Goal: Transaction & Acquisition: Purchase product/service

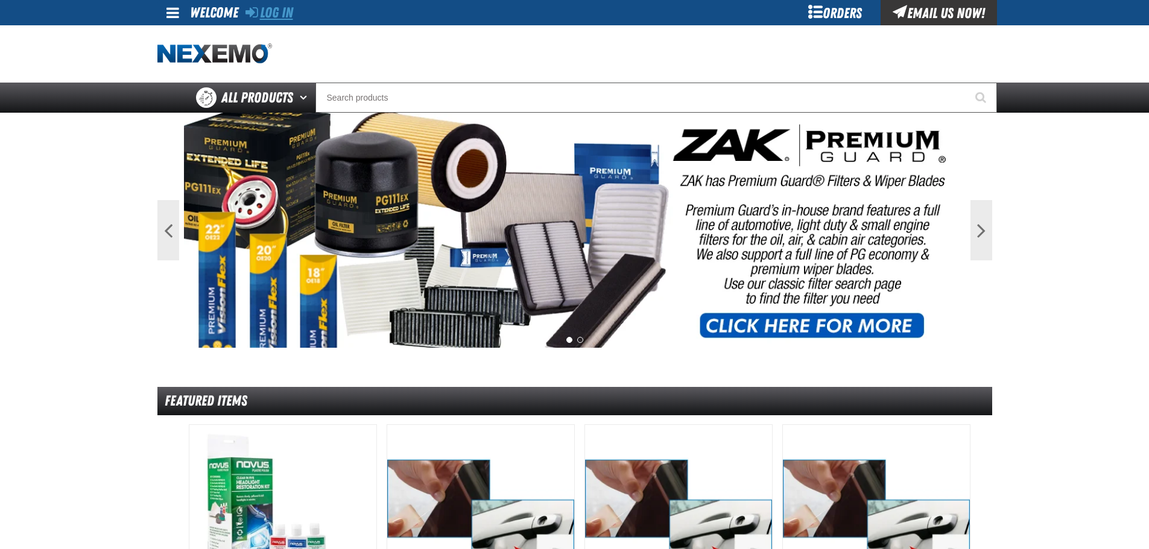
click at [267, 11] on link "Log In" at bounding box center [269, 12] width 48 height 17
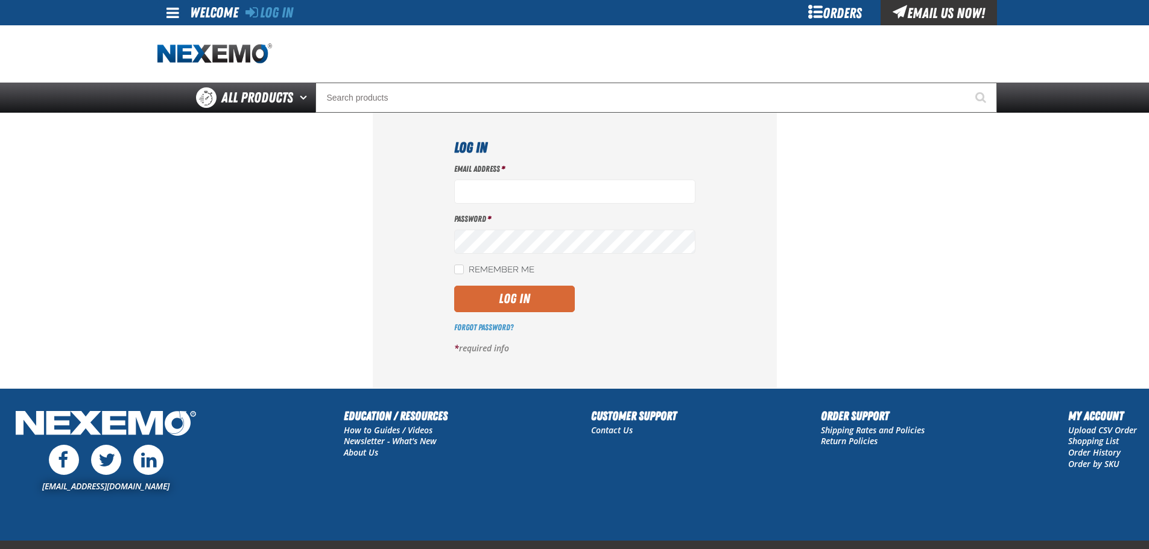
type input "ssnow@vtaig.com"
click at [478, 287] on button "Log In" at bounding box center [514, 299] width 121 height 27
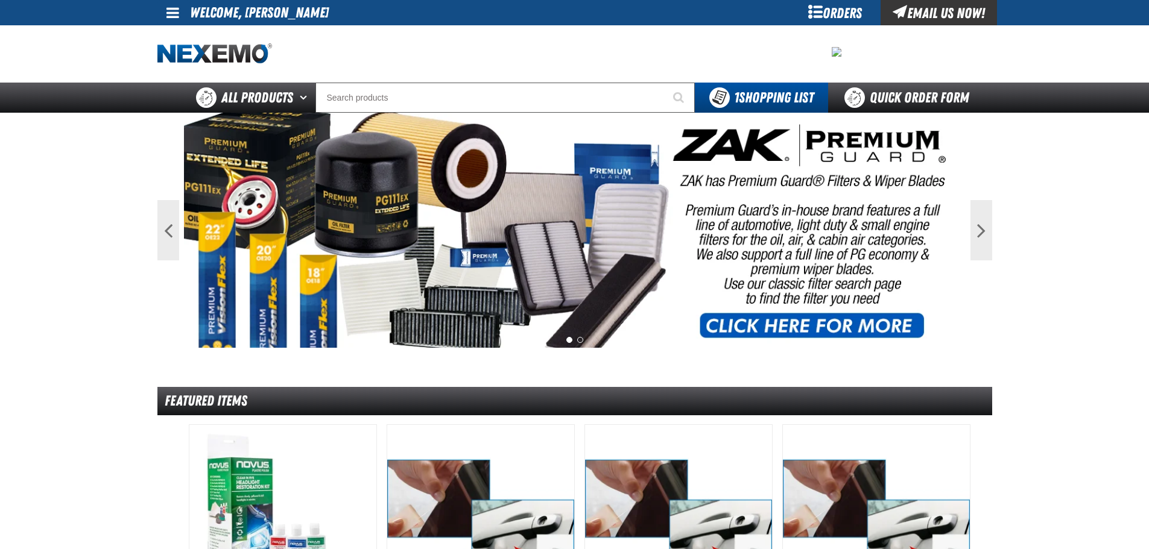
click at [827, 15] on div "Orders" at bounding box center [835, 12] width 90 height 25
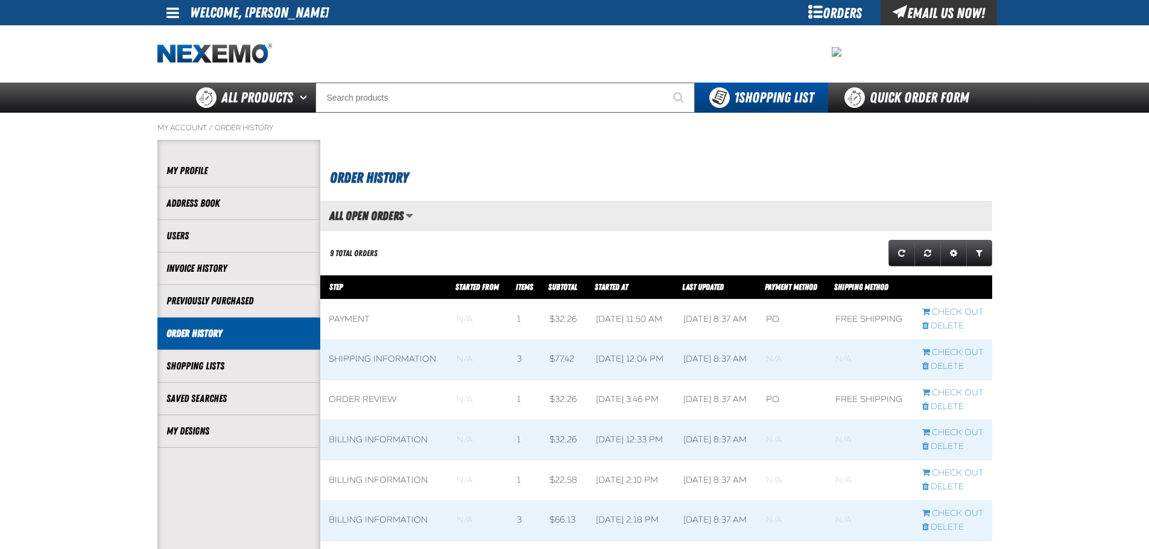
scroll to position [1, 1]
click at [216, 430] on link "My Designs" at bounding box center [238, 431] width 145 height 14
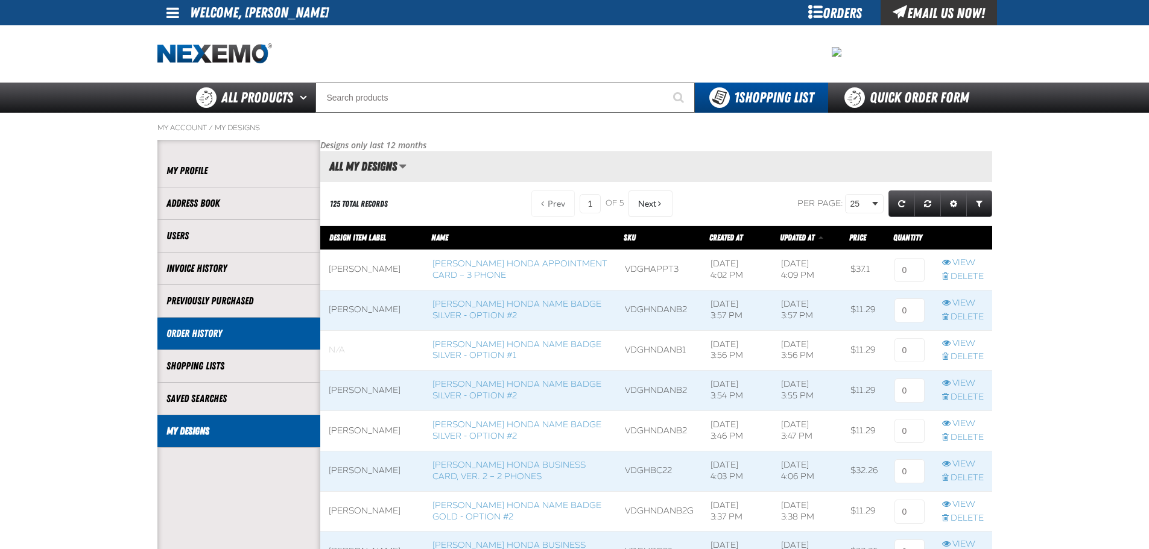
scroll to position [1, 1]
click at [970, 352] on link "Delete" at bounding box center [963, 357] width 42 height 11
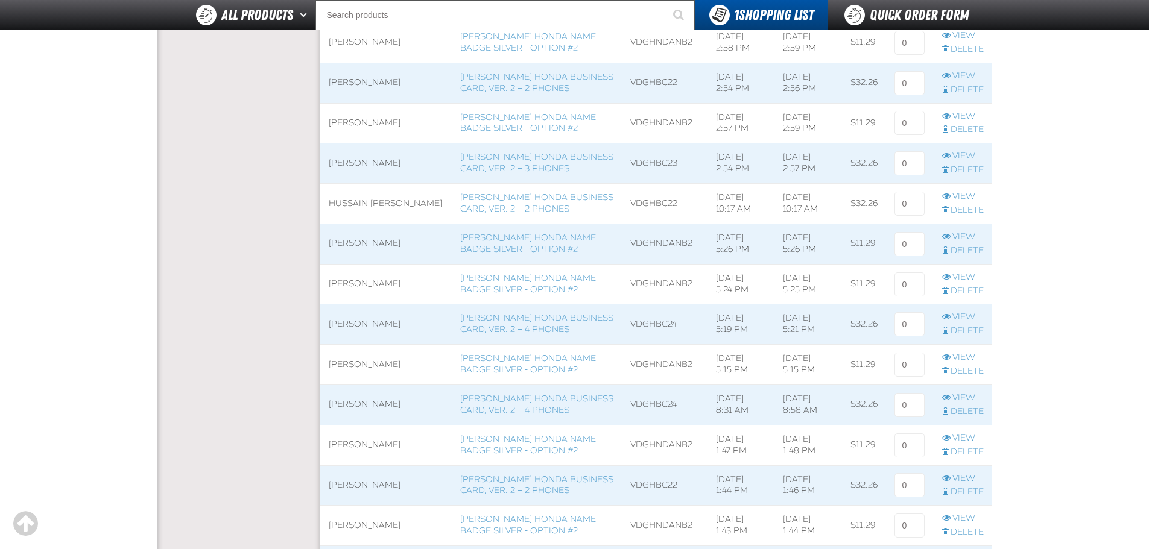
scroll to position [1507, 0]
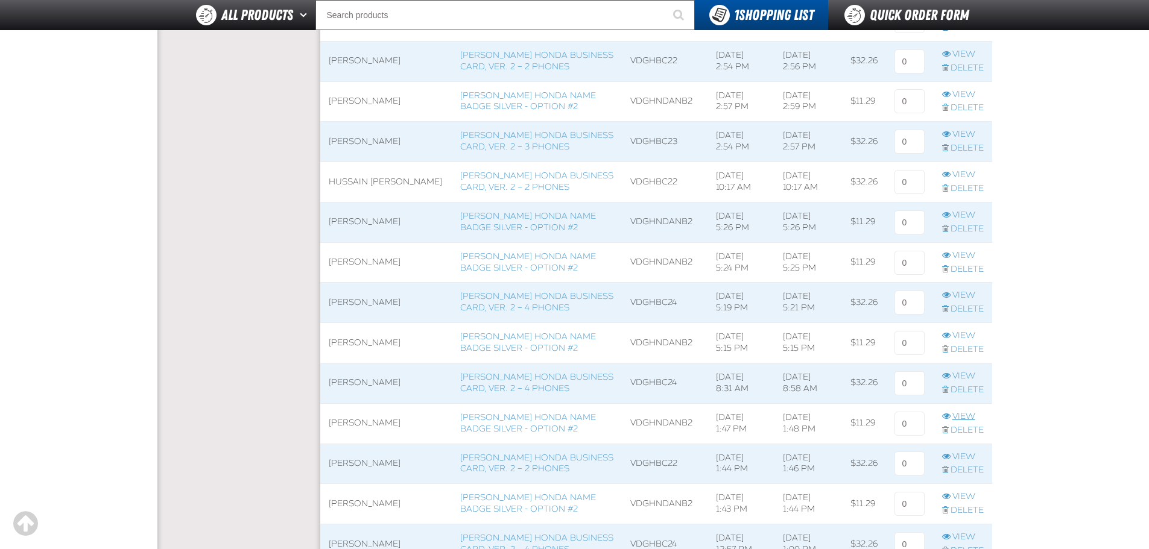
click at [961, 416] on link "View" at bounding box center [963, 416] width 42 height 11
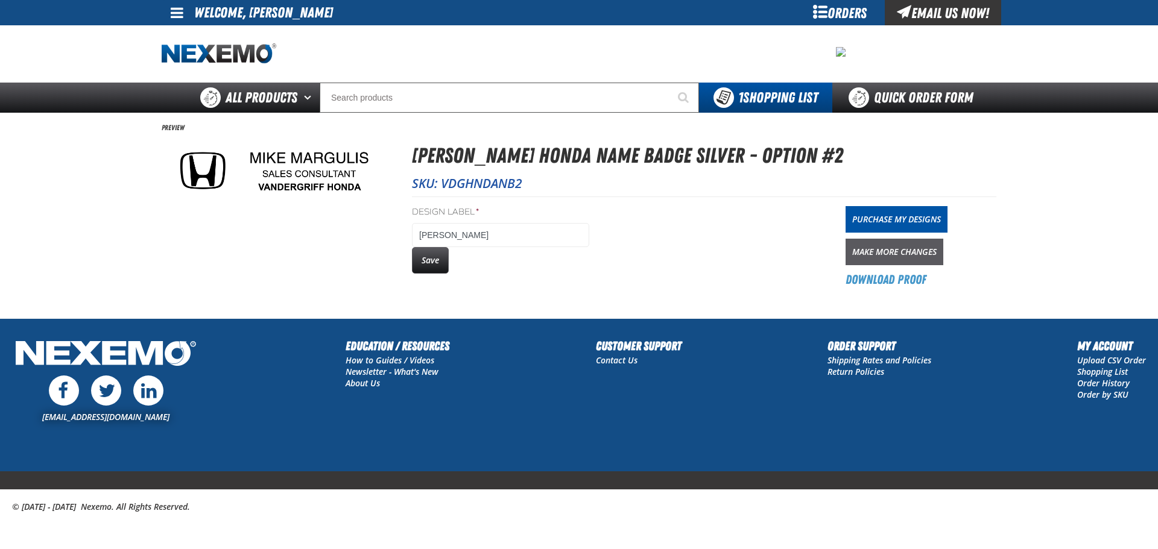
click at [884, 252] on link "Make More Changes" at bounding box center [894, 252] width 98 height 27
click at [425, 265] on button "Save" at bounding box center [430, 260] width 37 height 27
click at [830, 12] on div "Orders" at bounding box center [839, 12] width 90 height 25
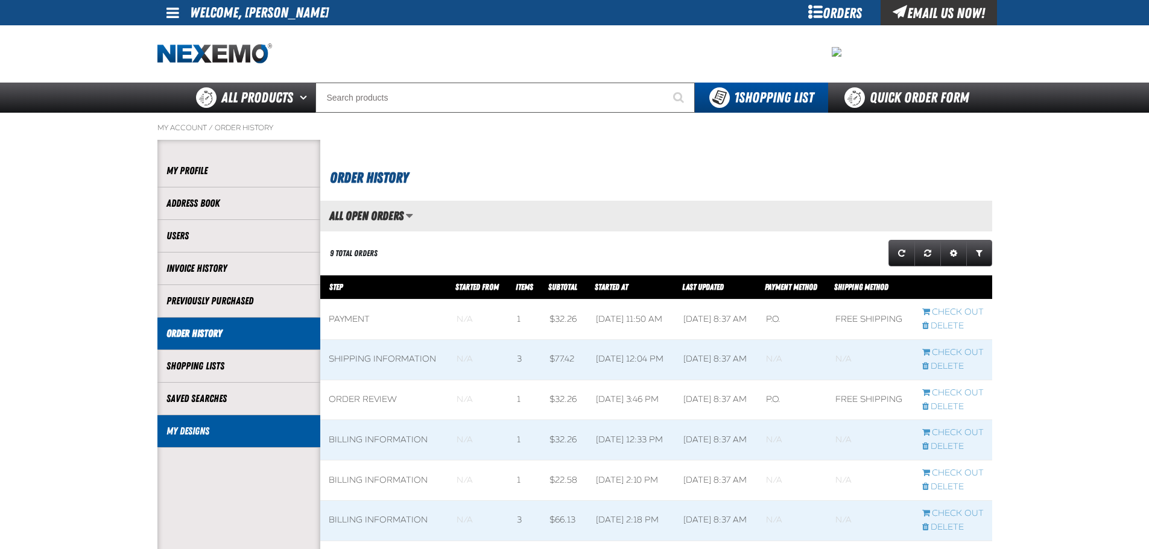
scroll to position [1, 1]
click at [234, 434] on link "My Designs" at bounding box center [238, 431] width 145 height 14
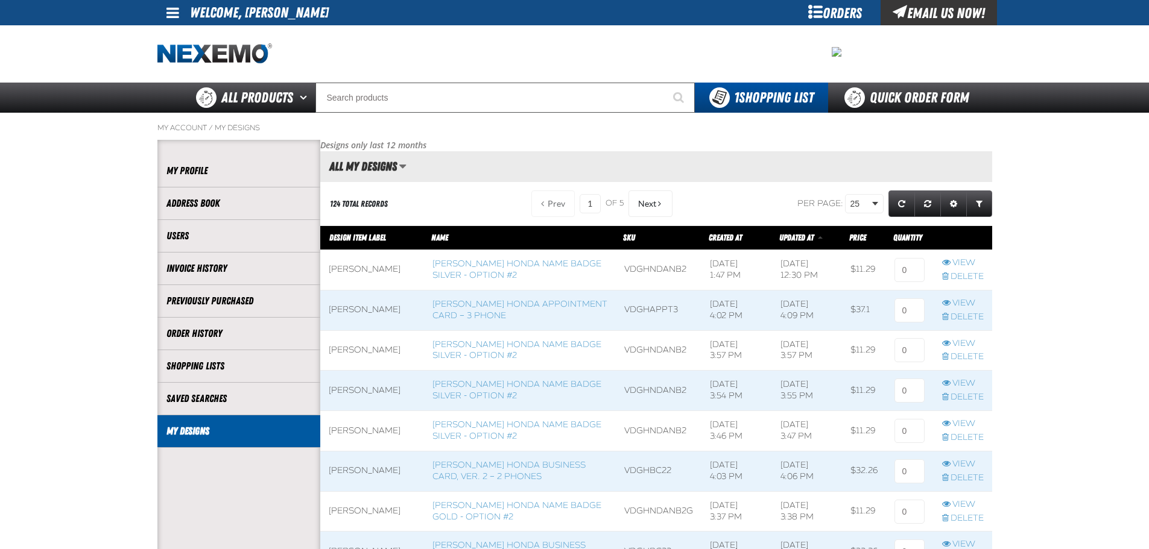
scroll to position [1, 1]
click at [908, 273] on input at bounding box center [909, 270] width 30 height 24
type input "1"
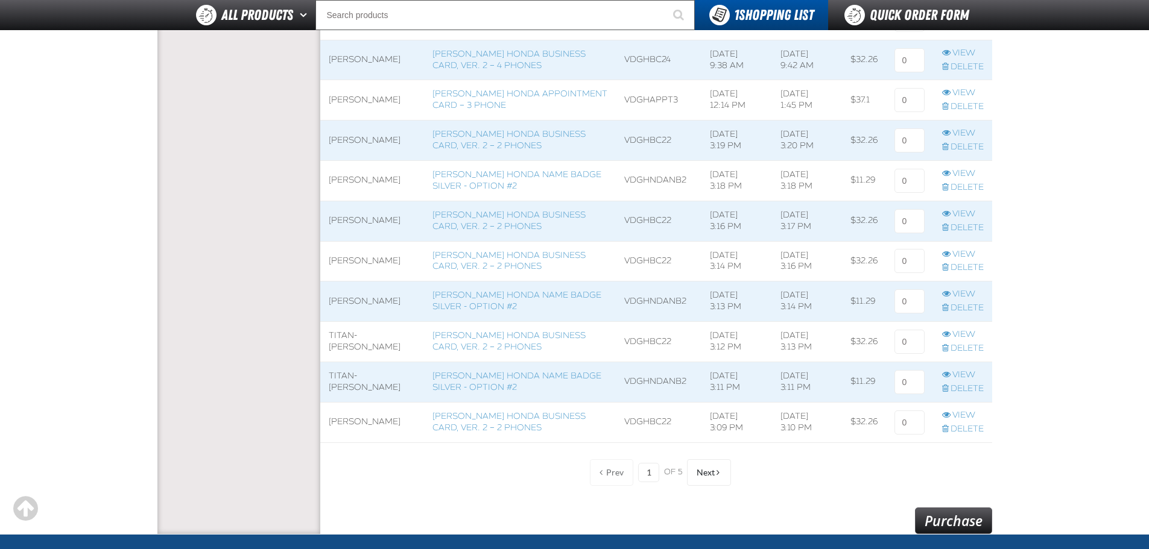
scroll to position [965, 0]
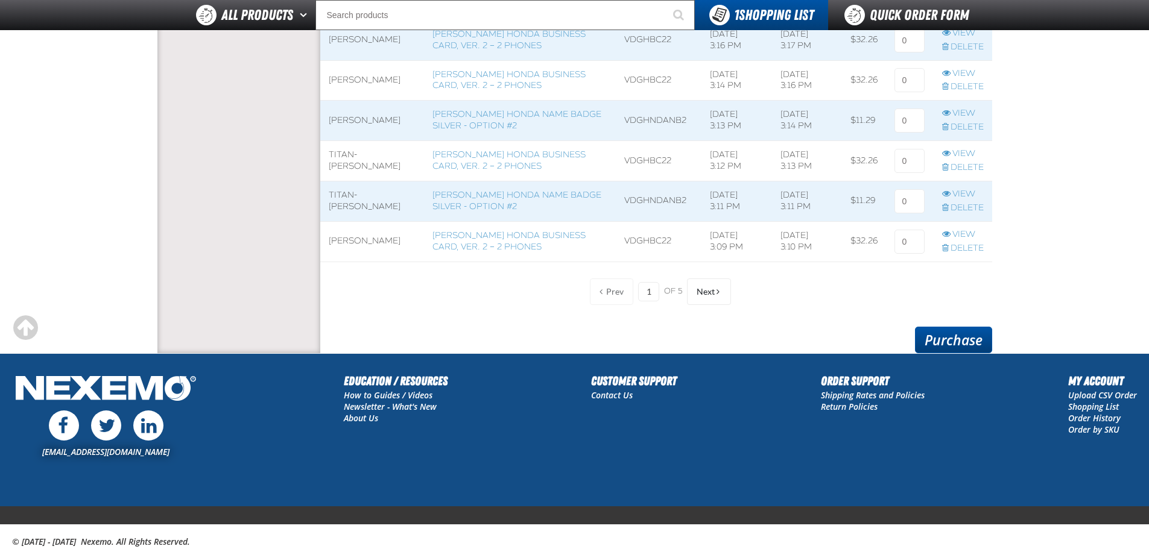
type input "2"
click at [959, 338] on link "Purchase" at bounding box center [953, 340] width 77 height 27
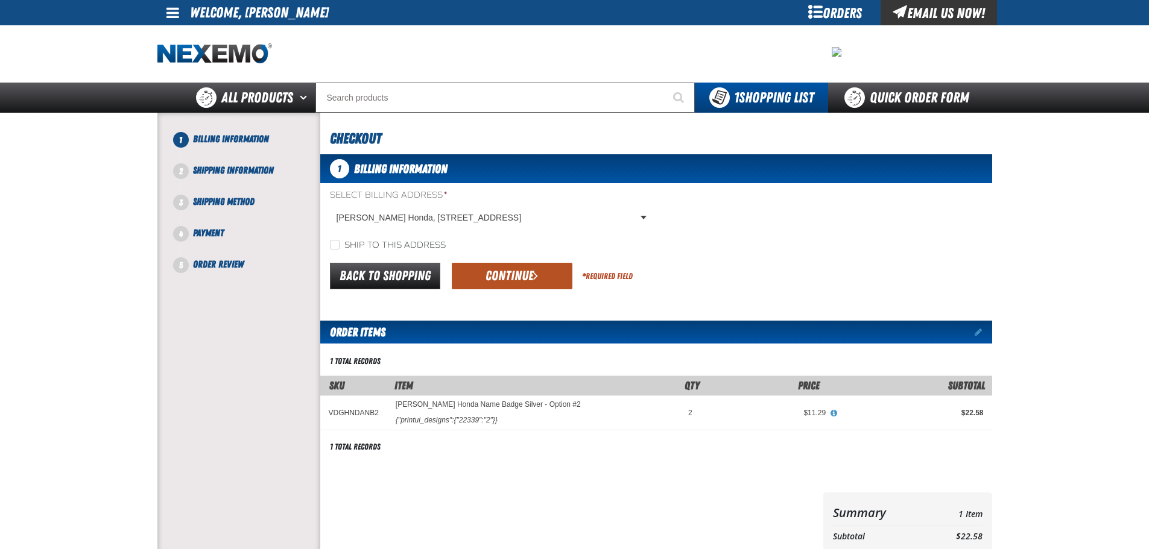
click at [535, 274] on span "submit" at bounding box center [535, 275] width 5 height 13
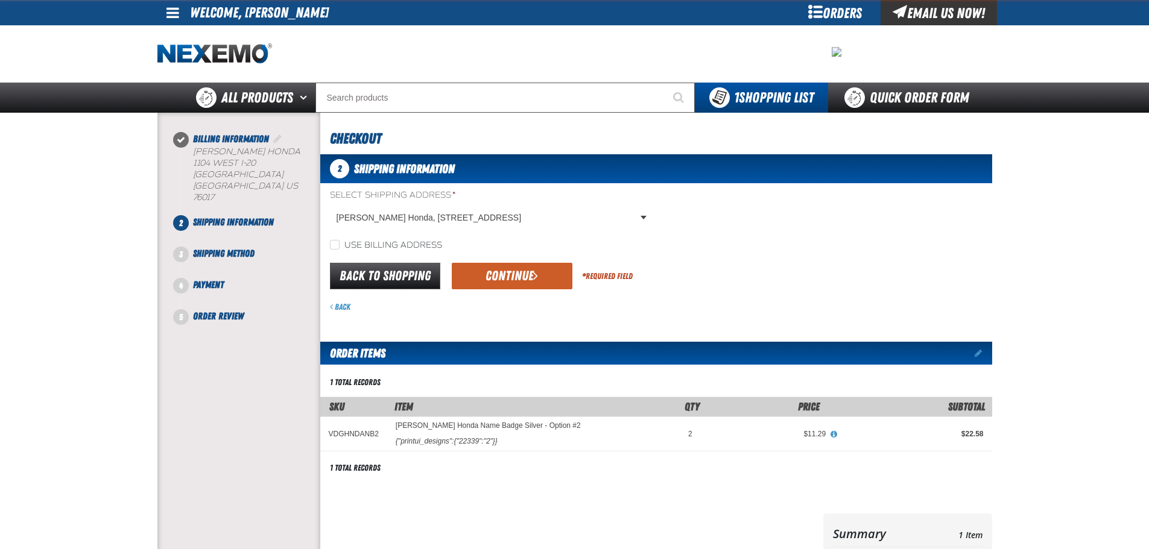
click at [535, 274] on span "submit" at bounding box center [535, 275] width 5 height 13
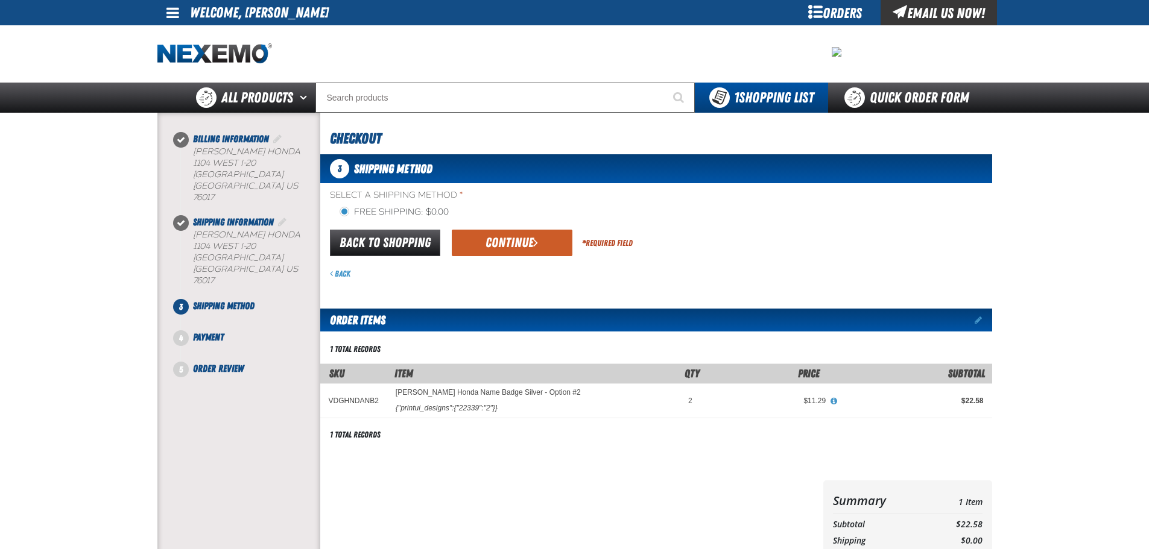
click at [529, 262] on form "flat_rate_2 primary Back to Shopping Continue * Required Field Back" at bounding box center [656, 254] width 672 height 52
click at [529, 254] on button "Continue" at bounding box center [512, 243] width 121 height 27
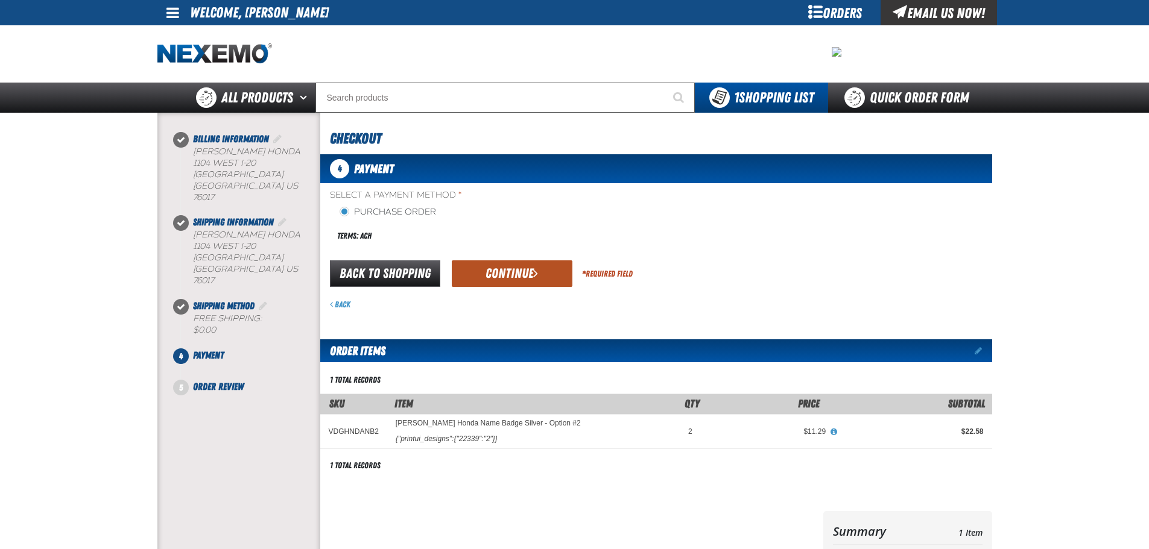
click at [525, 281] on button "Continue" at bounding box center [512, 273] width 121 height 27
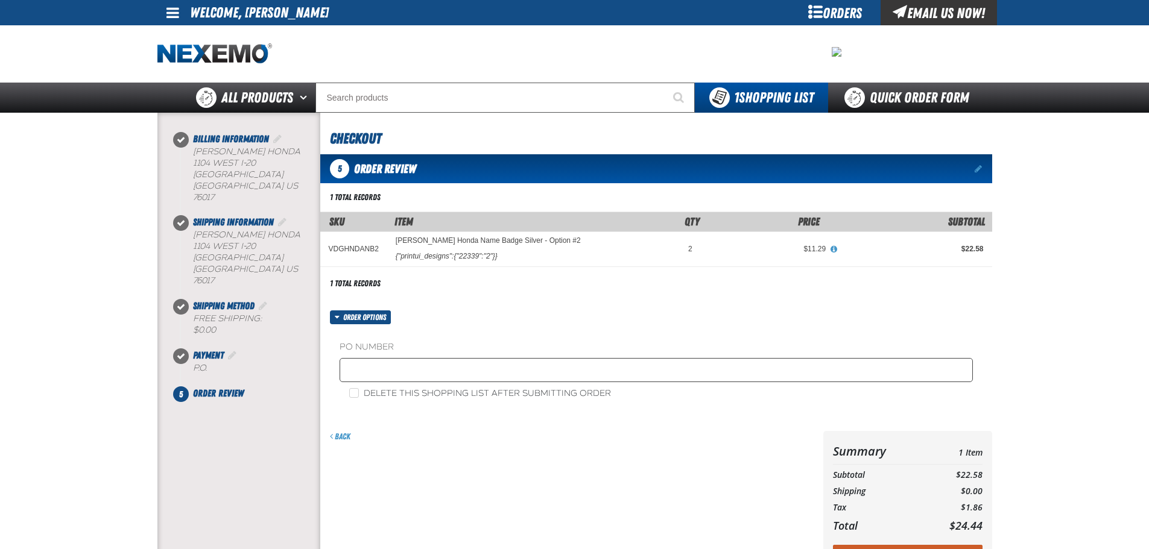
scroll to position [181, 0]
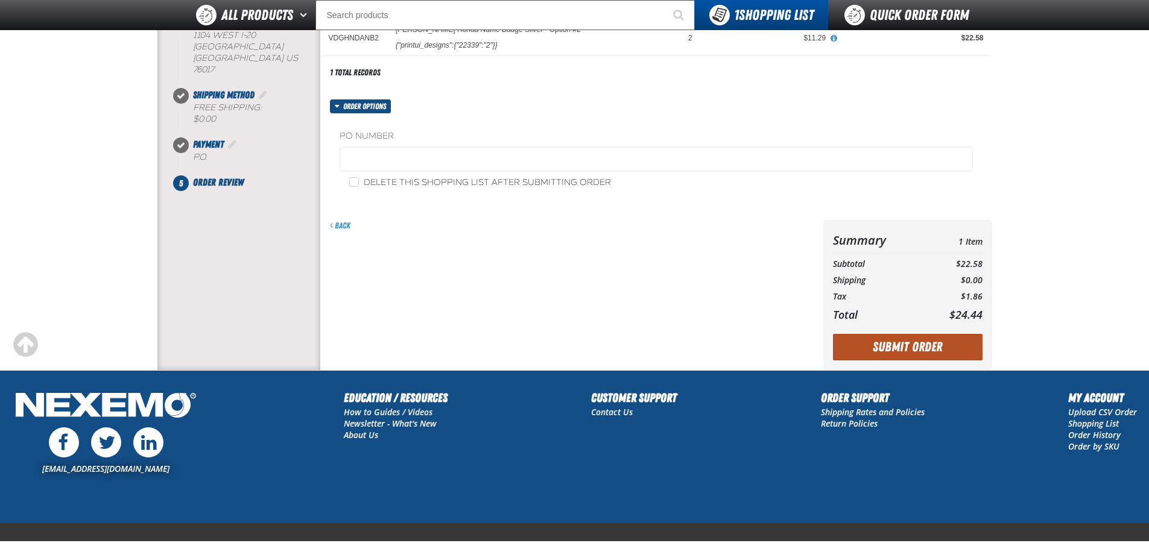
click at [875, 347] on button "Submit Order" at bounding box center [908, 347] width 150 height 27
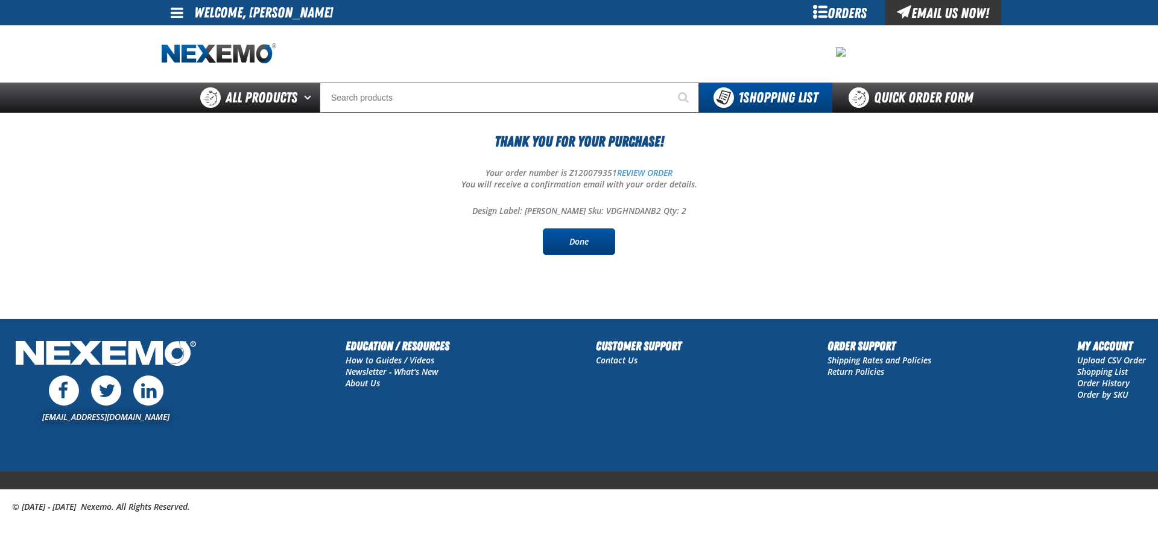
click at [587, 229] on link "Done" at bounding box center [579, 242] width 72 height 27
